Goal: Find specific page/section: Find specific page/section

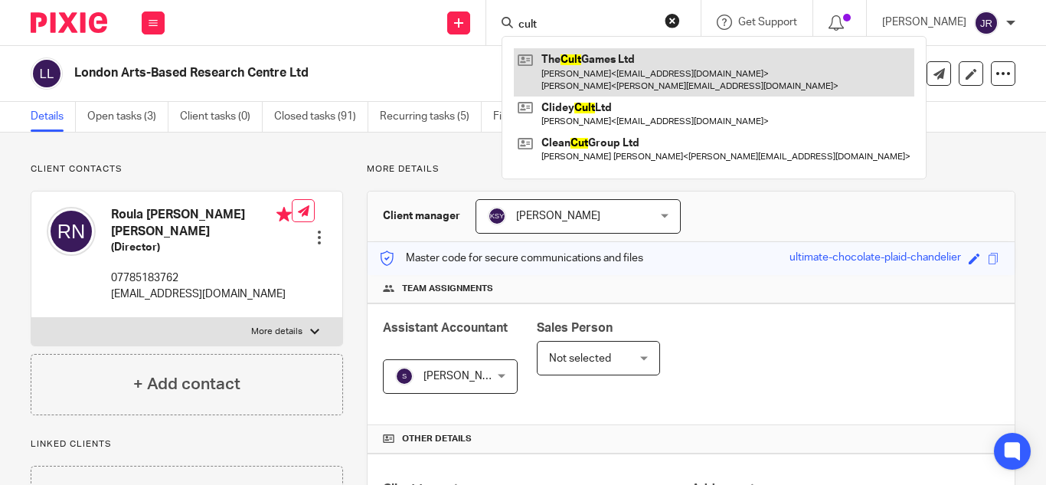
type input "cult"
click at [627, 69] on link at bounding box center [714, 71] width 401 height 47
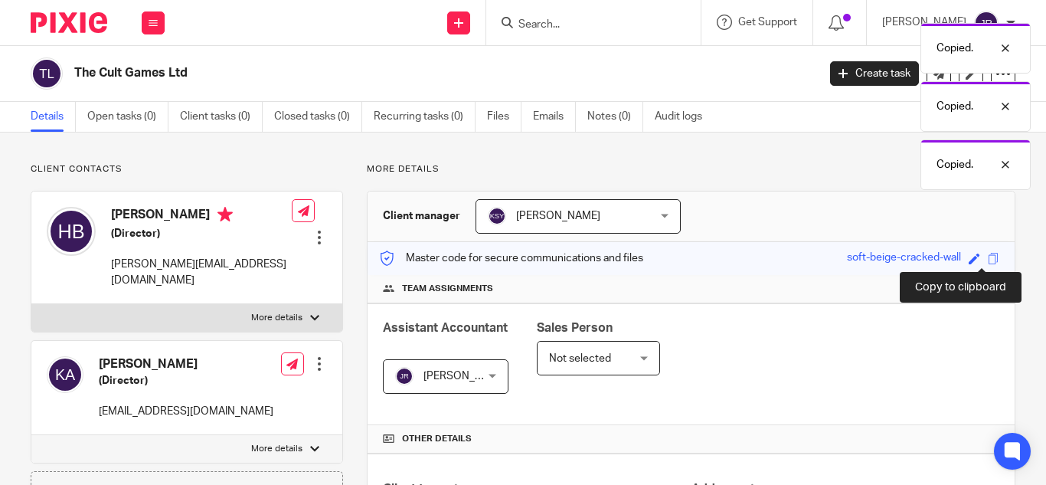
click at [988, 260] on span at bounding box center [993, 258] width 11 height 11
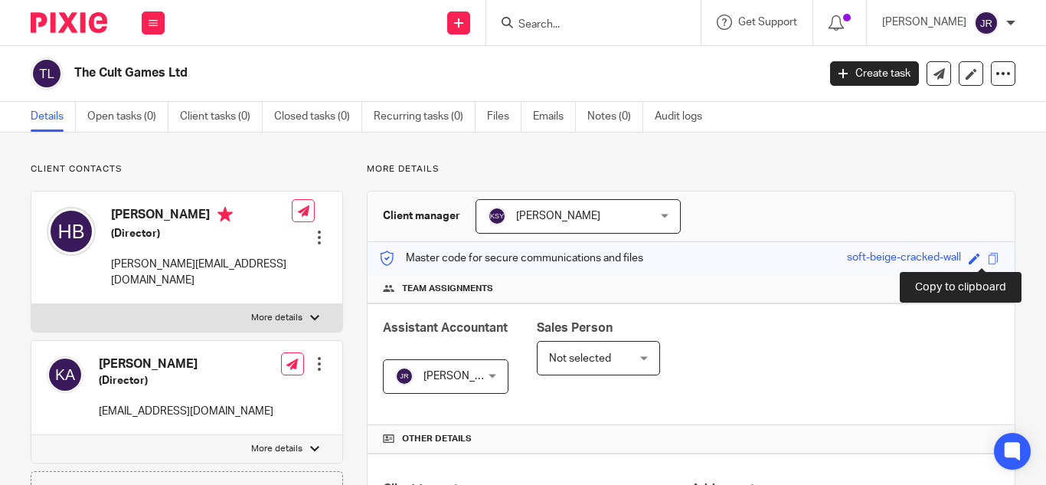
click at [988, 257] on span at bounding box center [993, 258] width 11 height 11
